Goal: Check status: Check status

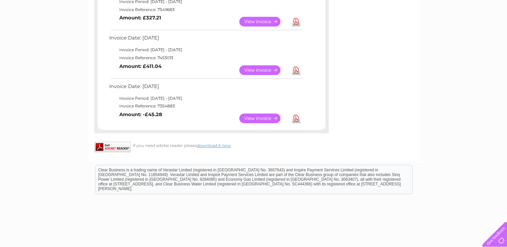
click at [249, 67] on link "View" at bounding box center [263, 70] width 49 height 10
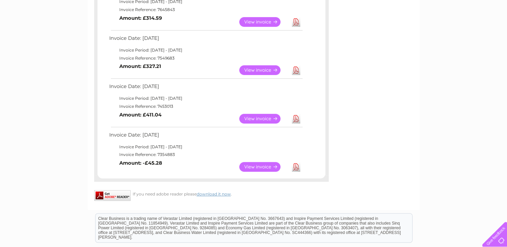
scroll to position [372, 0]
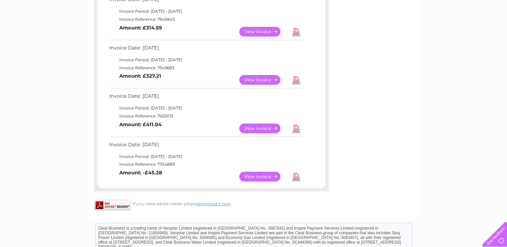
click at [264, 79] on link "View" at bounding box center [263, 80] width 49 height 10
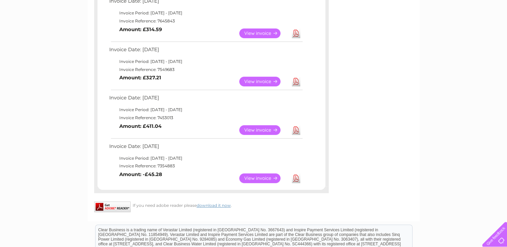
click at [257, 35] on link "View" at bounding box center [263, 33] width 49 height 10
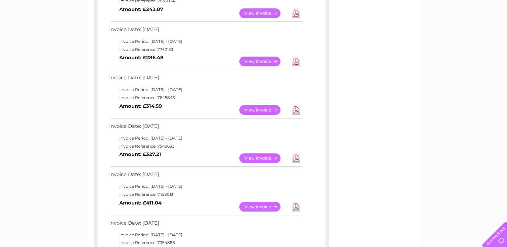
scroll to position [283, 0]
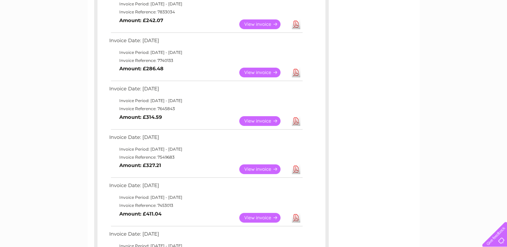
click at [267, 69] on link "View" at bounding box center [263, 73] width 49 height 10
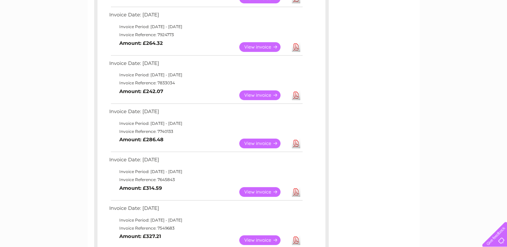
scroll to position [210, 0]
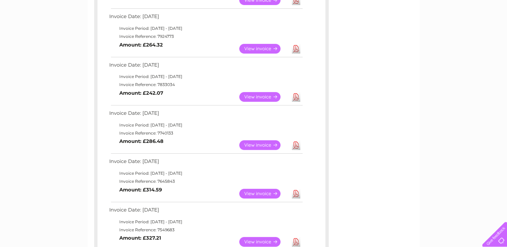
click at [267, 93] on link "View" at bounding box center [263, 97] width 49 height 10
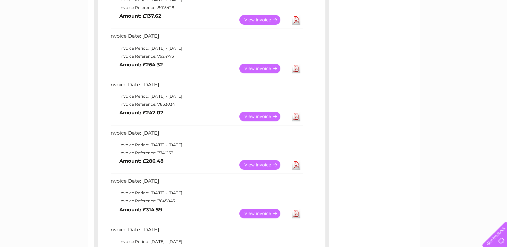
scroll to position [187, 0]
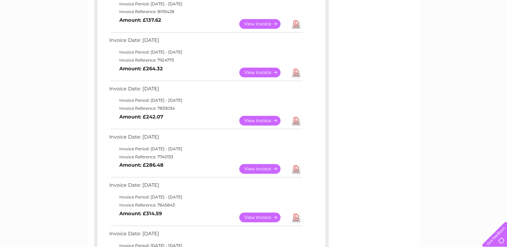
click at [259, 70] on link "View" at bounding box center [263, 73] width 49 height 10
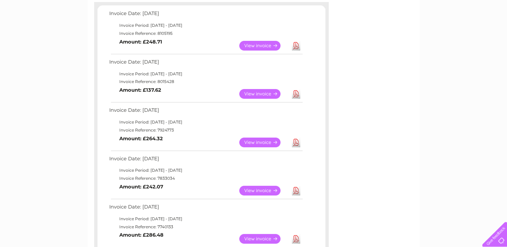
scroll to position [115, 0]
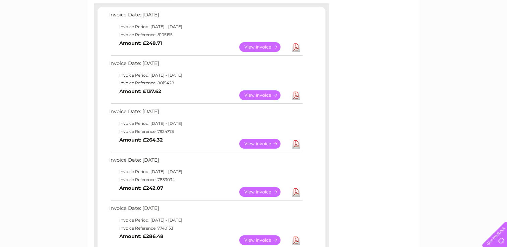
click at [261, 94] on link "View" at bounding box center [263, 95] width 49 height 10
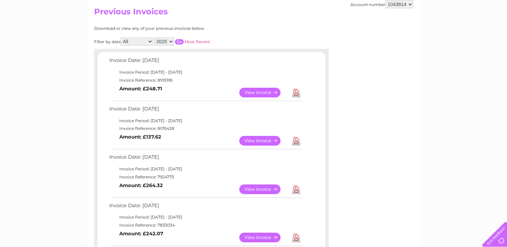
scroll to position [70, 0]
click at [261, 90] on link "View" at bounding box center [263, 93] width 49 height 10
